Goal: Information Seeking & Learning: Learn about a topic

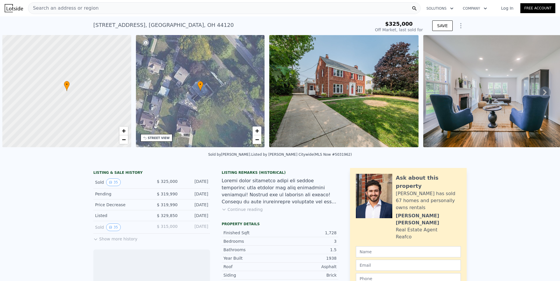
scroll to position [0, 2]
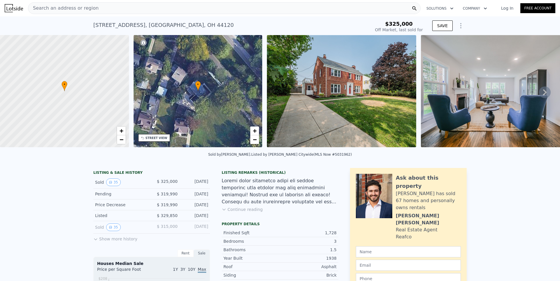
click at [81, 8] on span "Search an address or region" at bounding box center [63, 8] width 70 height 7
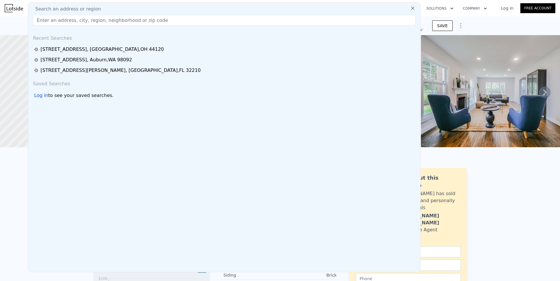
click at [81, 22] on input "text" at bounding box center [224, 20] width 383 height 11
type input "$ 327,000"
type input "-$ 35,443"
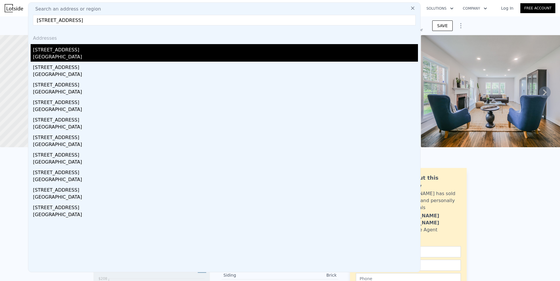
type input "[STREET_ADDRESS]"
click at [118, 53] on div "[STREET_ADDRESS]" at bounding box center [225, 48] width 385 height 9
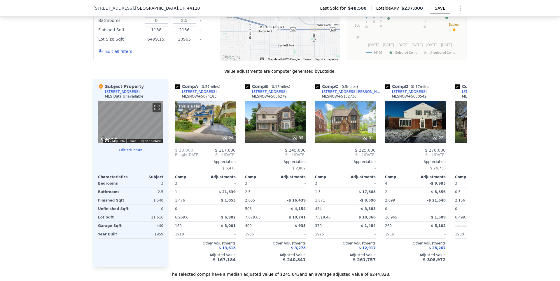
scroll to position [523, 0]
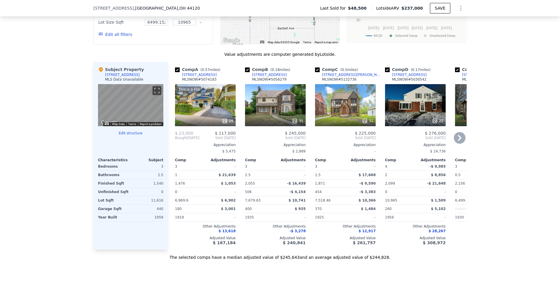
click at [456, 144] on icon at bounding box center [460, 138] width 12 height 12
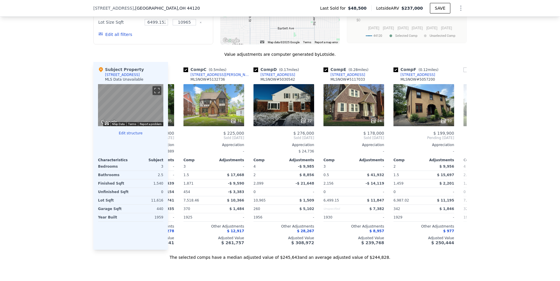
scroll to position [0, 140]
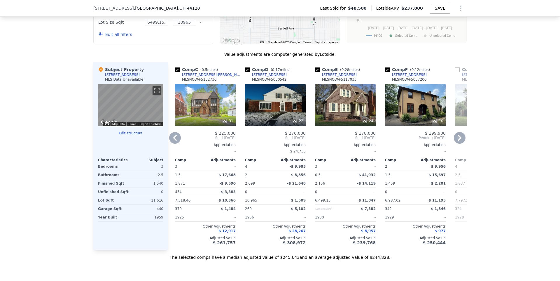
click at [173, 141] on icon at bounding box center [175, 138] width 4 height 6
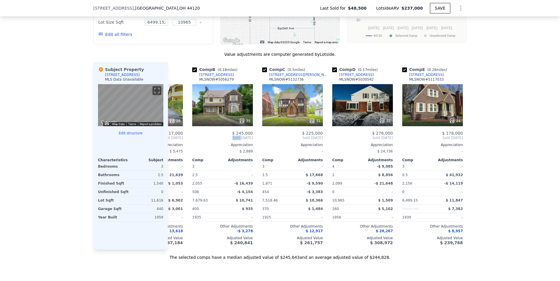
click at [172, 143] on div "Comp A ( 0.57 miles) [STREET_ADDRESS] This is a Flip 29 $ 23,000 $ 117,000 Boug…" at bounding box center [317, 156] width 299 height 188
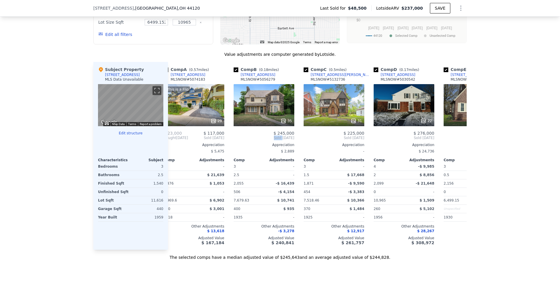
scroll to position [0, 0]
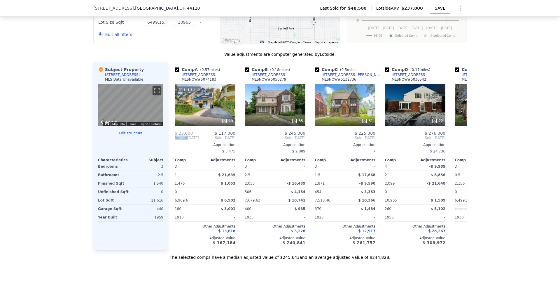
click at [172, 143] on div "Comp A ( 0.57 miles) [STREET_ADDRESS] This is a Flip 29 $ 23,000 $ 117,000 Boug…" at bounding box center [204, 156] width 65 height 188
click at [173, 143] on div "Comp A ( 0.57 miles) [STREET_ADDRESS] This is a Flip 29 $ 23,000 $ 117,000 Boug…" at bounding box center [205, 156] width 65 height 188
click at [459, 140] on icon at bounding box center [460, 138] width 12 height 12
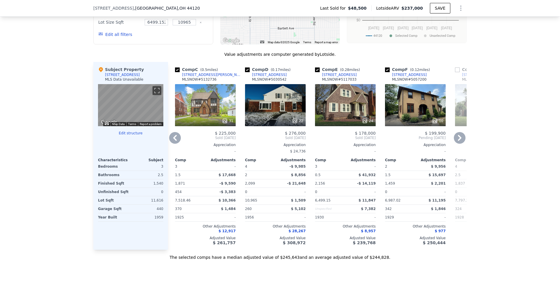
click at [460, 141] on icon at bounding box center [460, 138] width 12 height 12
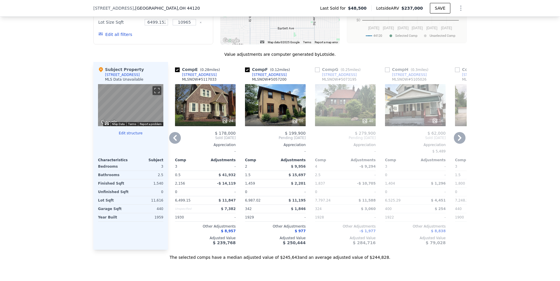
click at [460, 141] on icon at bounding box center [460, 138] width 12 height 12
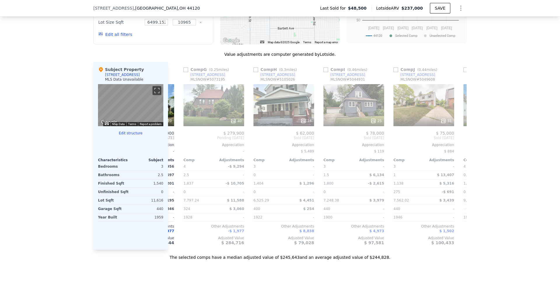
scroll to position [0, 420]
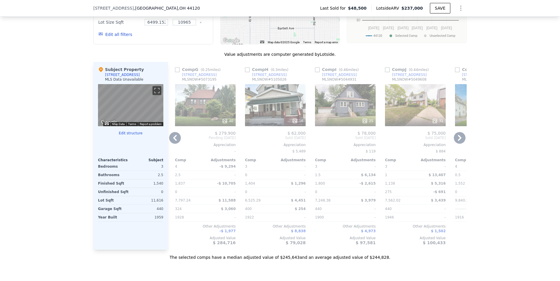
click at [460, 141] on icon at bounding box center [460, 138] width 12 height 12
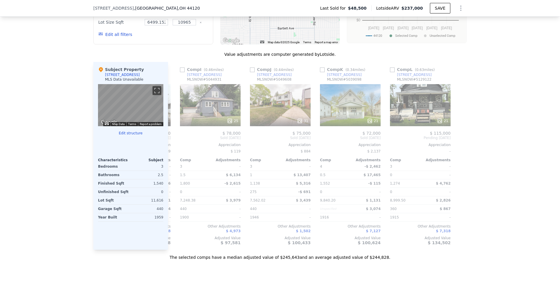
scroll to position [0, 555]
click at [460, 142] on div at bounding box center [461, 156] width 9 height 188
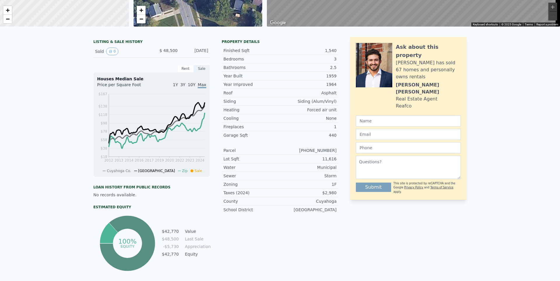
scroll to position [2, 0]
